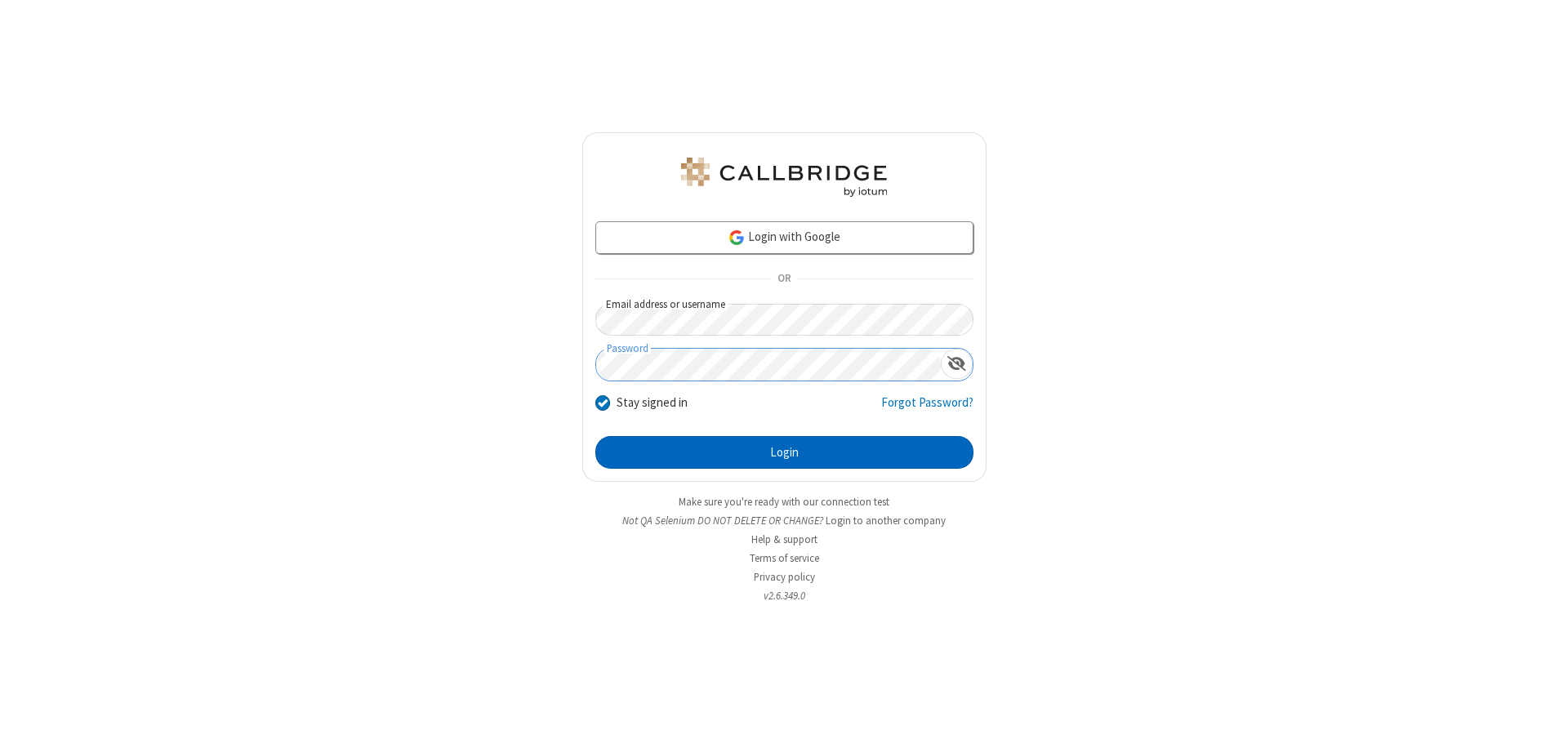
click at [784, 452] on button "Login" at bounding box center [784, 452] width 378 height 32
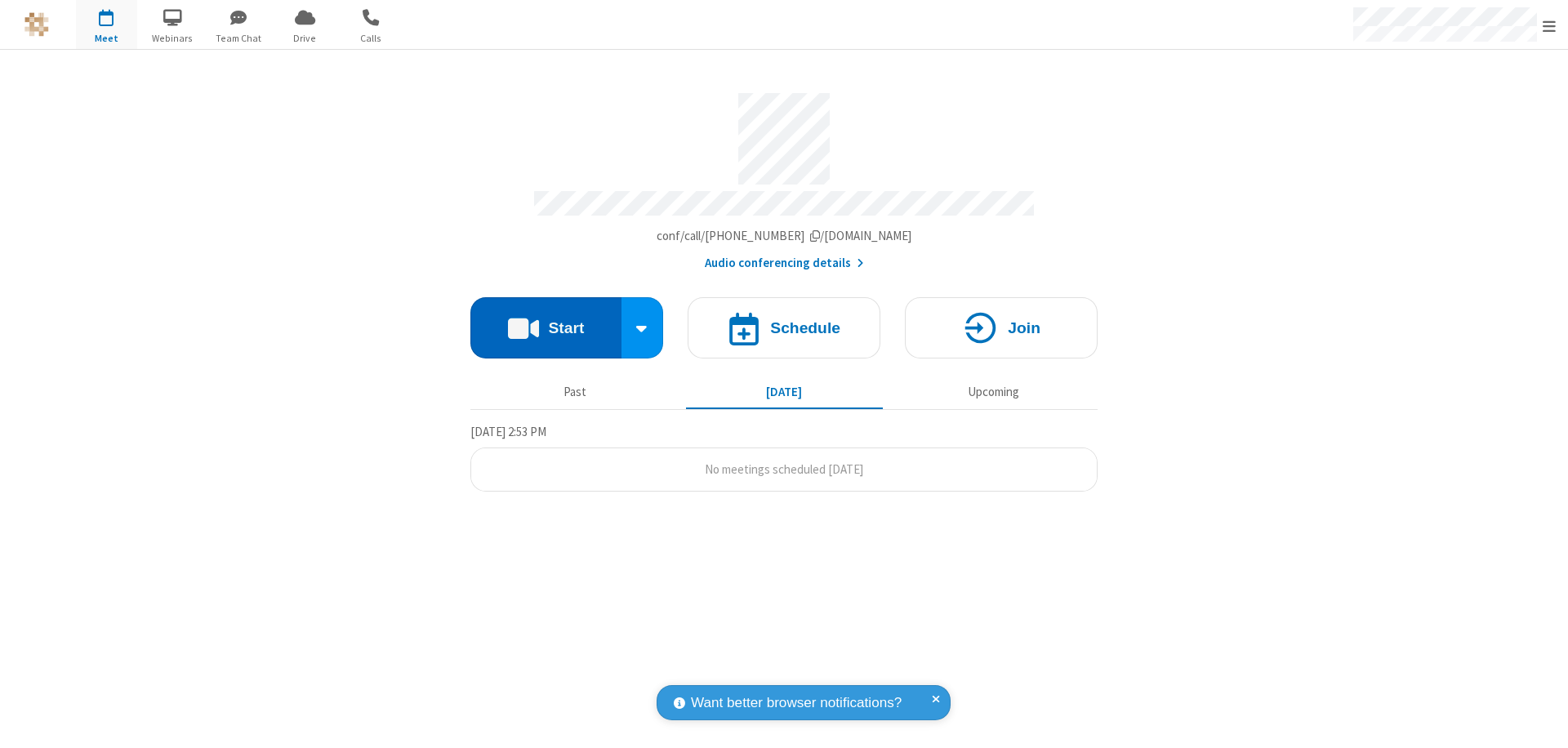
click at [546, 320] on button "Start" at bounding box center [546, 328] width 151 height 61
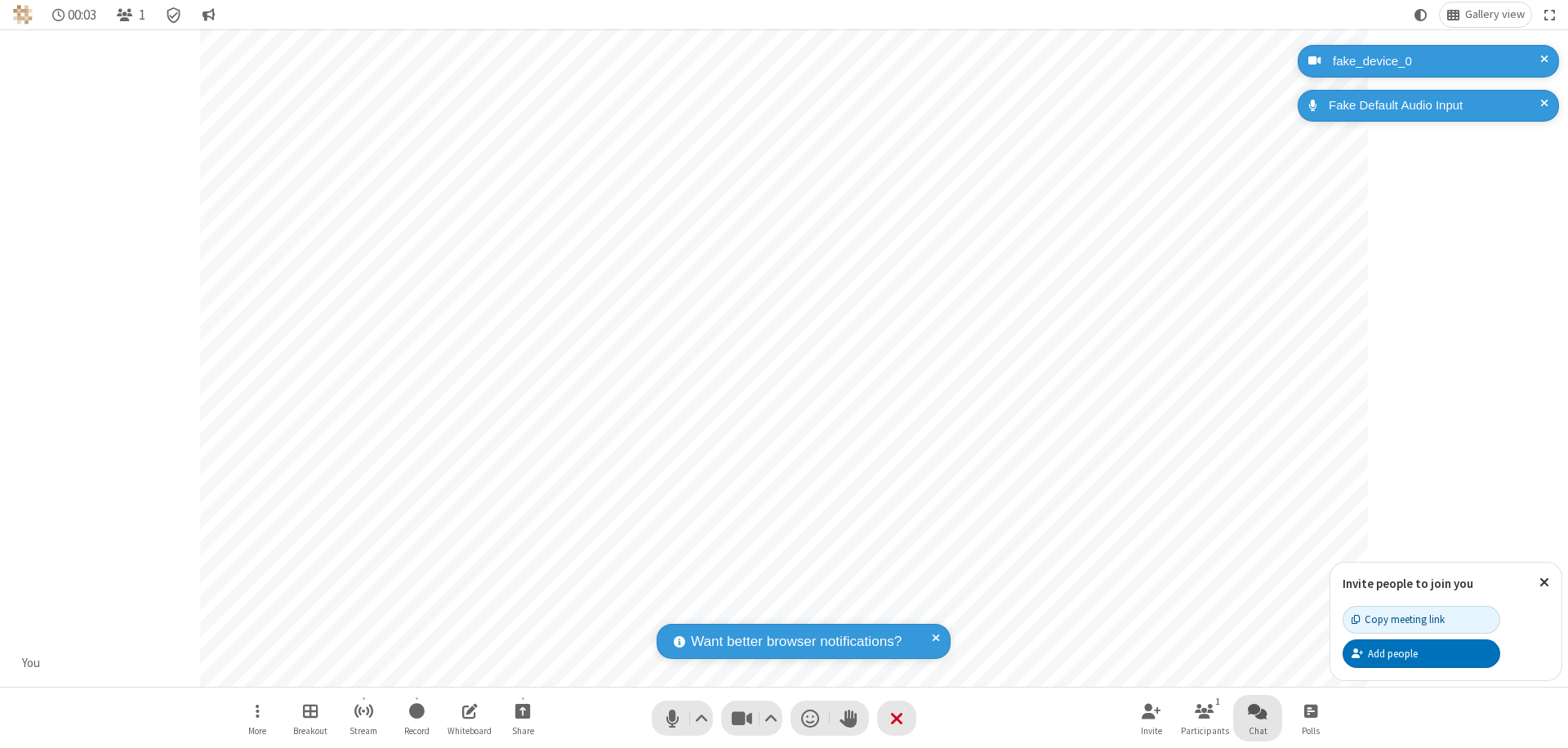
click at [1257, 710] on span "Open chat" at bounding box center [1257, 710] width 20 height 21
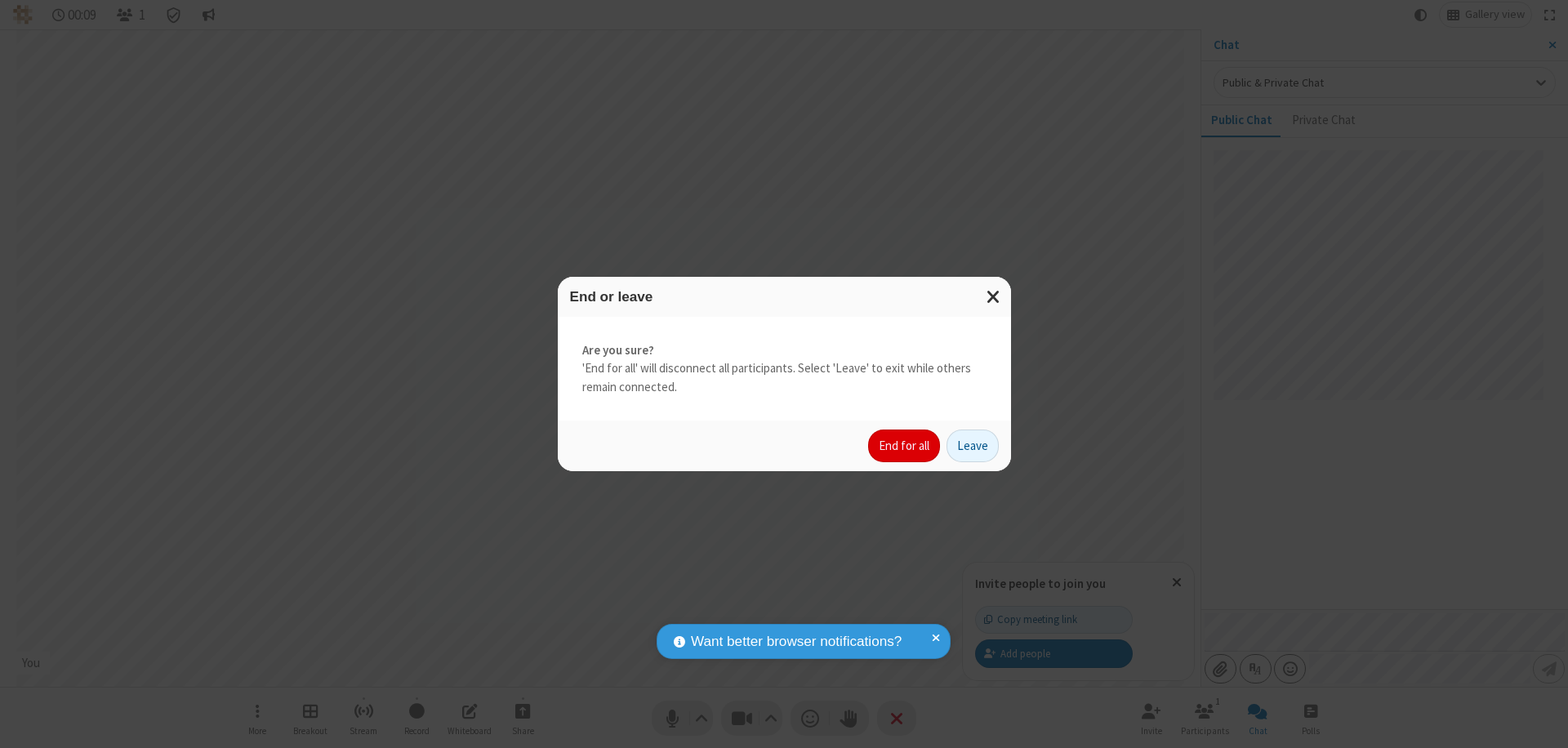
click at [904, 446] on button "End for all" at bounding box center [904, 445] width 72 height 32
